Goal: Navigation & Orientation: Find specific page/section

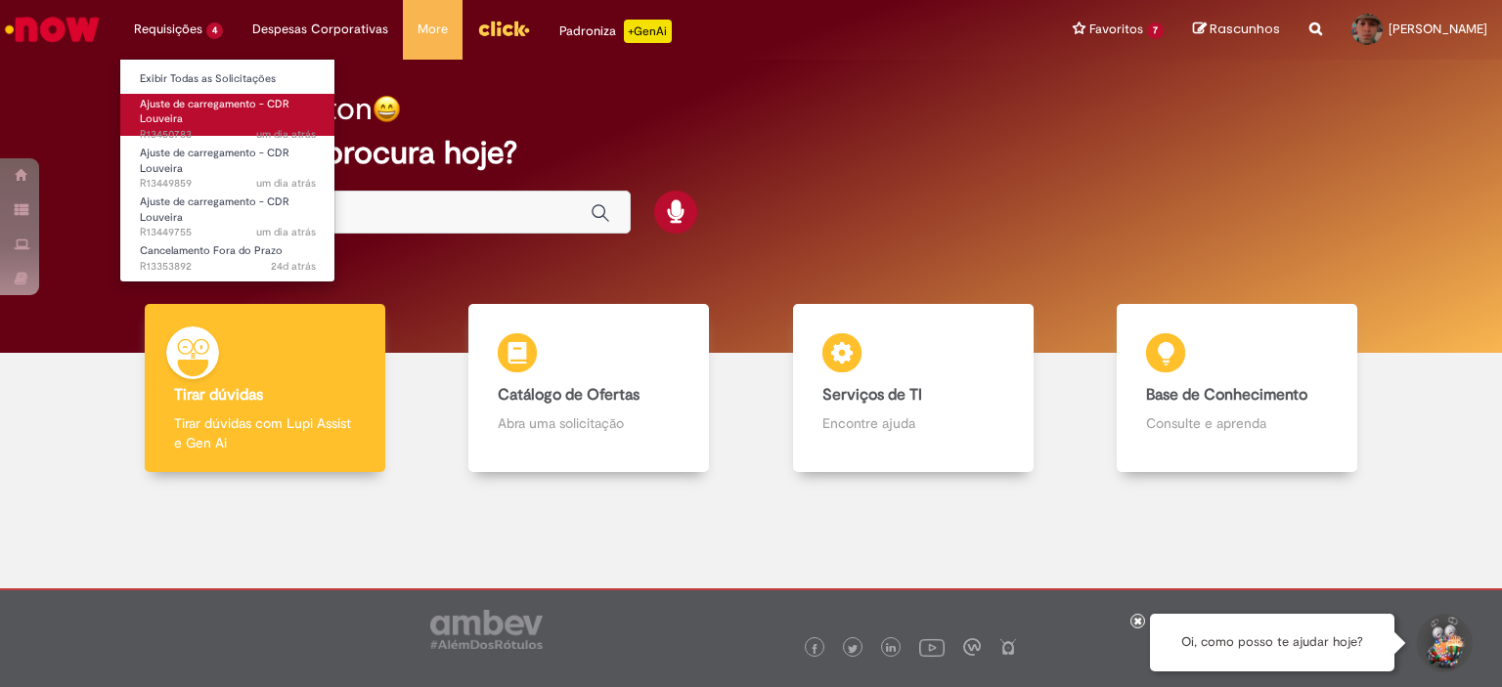
click at [210, 108] on span "Ajuste de carregamento - CDR Louveira" at bounding box center [215, 112] width 150 height 30
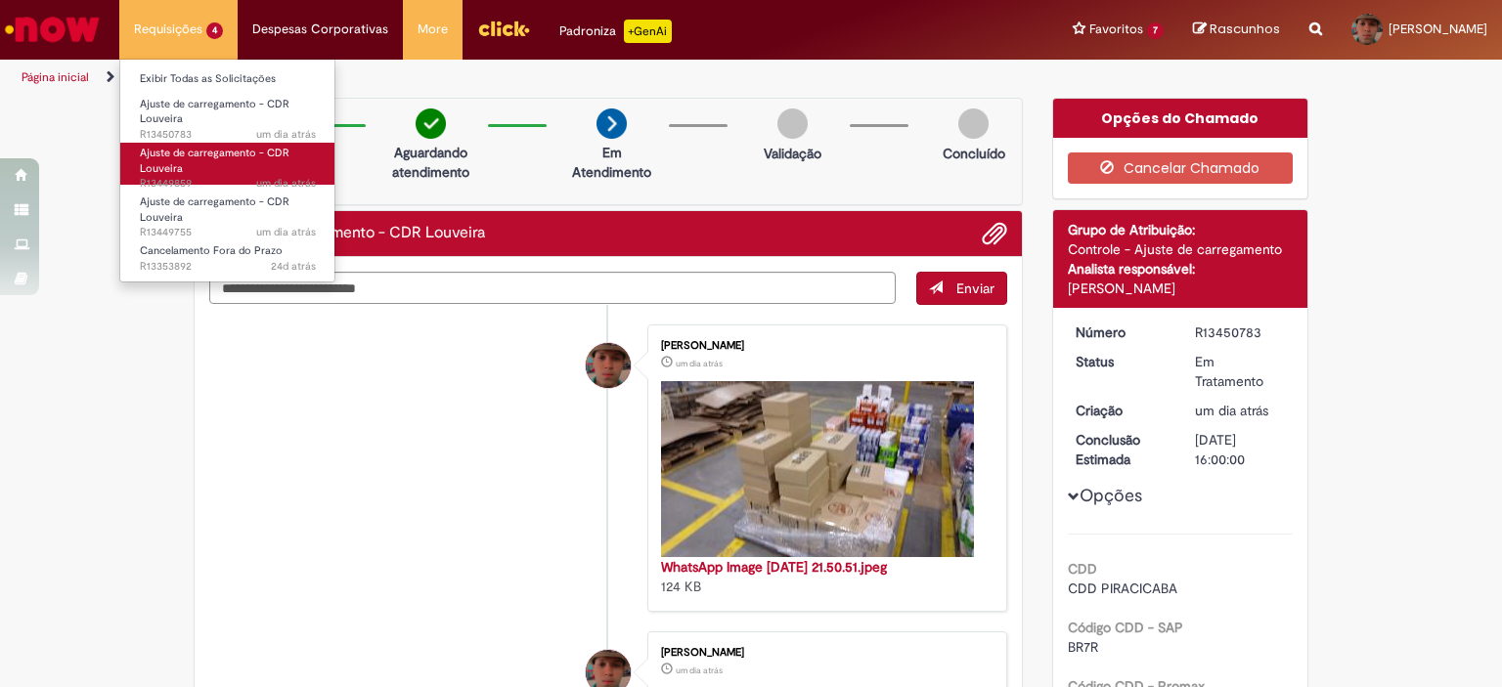
click at [194, 147] on span "Ajuste de carregamento - CDR Louveira" at bounding box center [215, 161] width 150 height 30
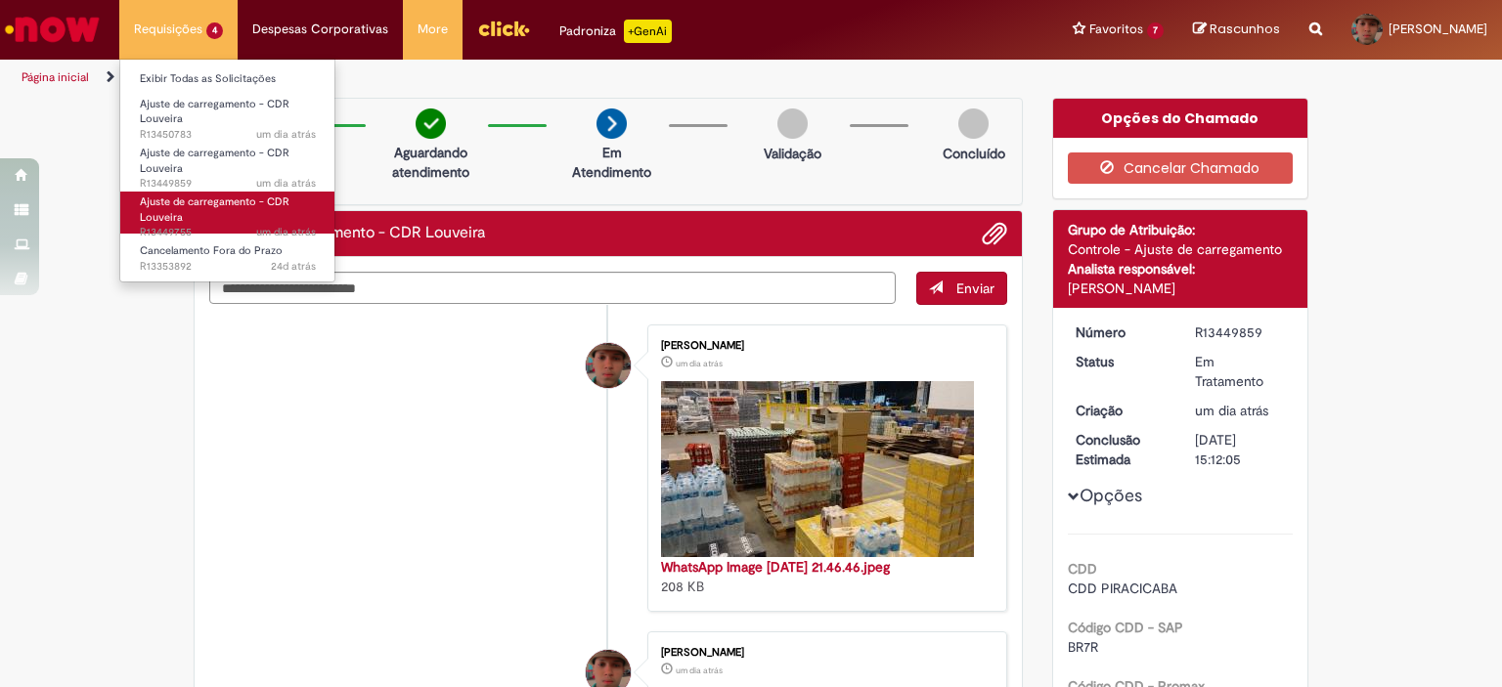
click at [197, 196] on span "Ajuste de carregamento - CDR Louveira" at bounding box center [215, 210] width 150 height 30
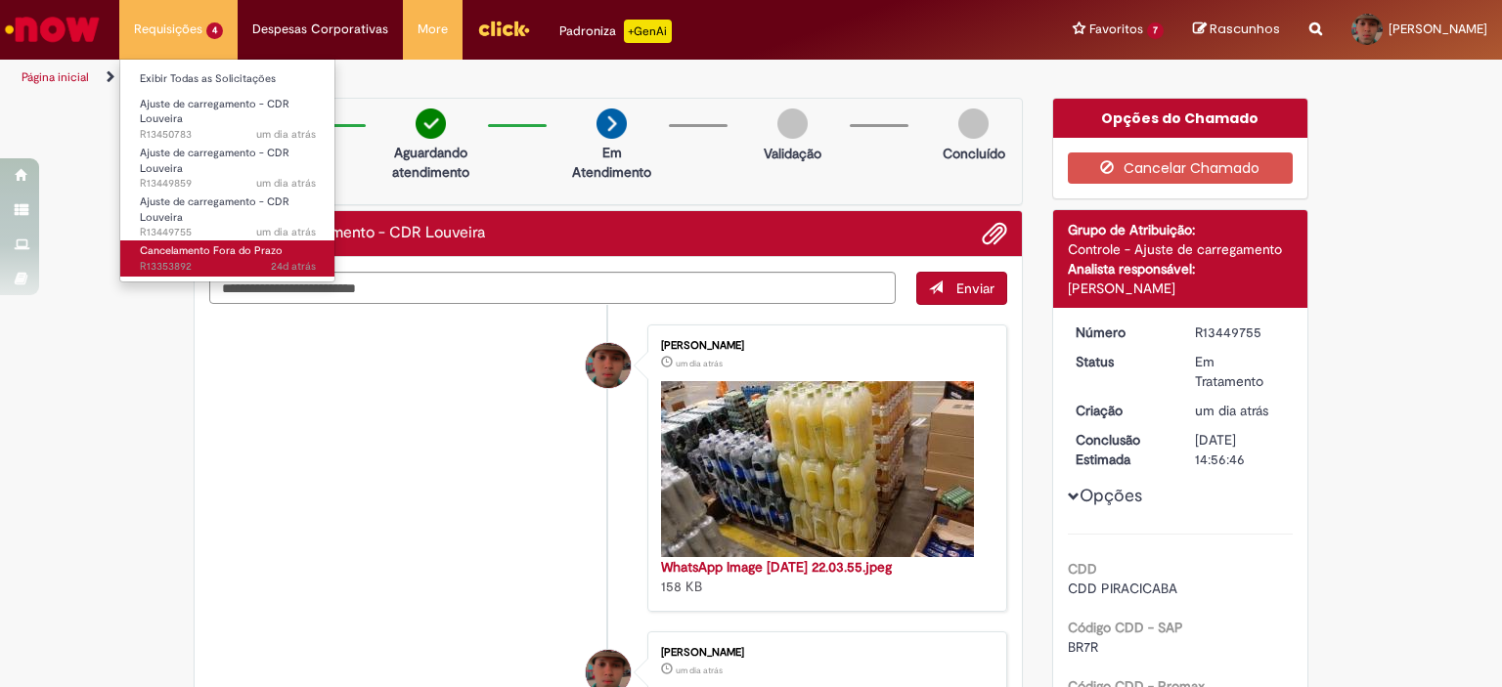
click at [236, 252] on span "Cancelamento Fora do Prazo" at bounding box center [211, 250] width 143 height 15
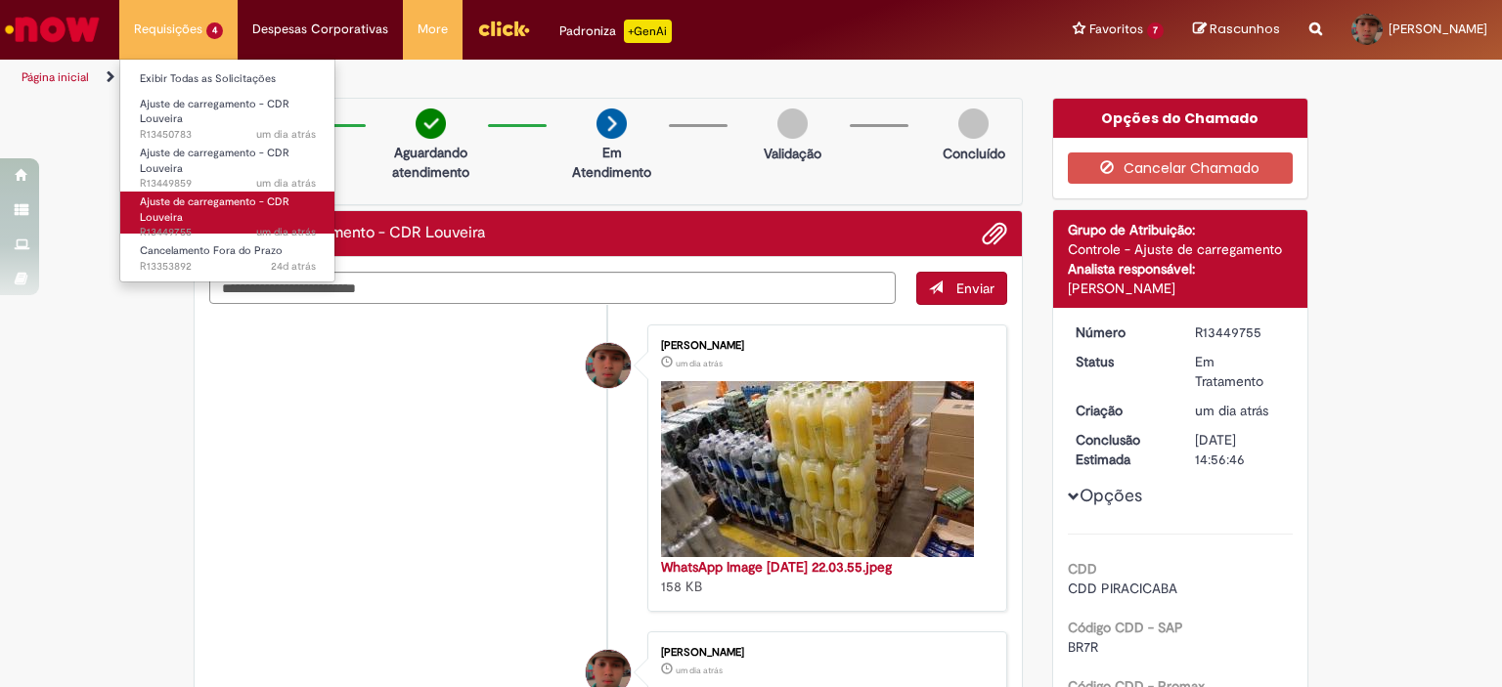
click at [206, 218] on link "Ajuste de carregamento - CDR Louveira um dia atrás um dia atrás R13449755" at bounding box center [227, 213] width 215 height 42
